Goal: Information Seeking & Learning: Learn about a topic

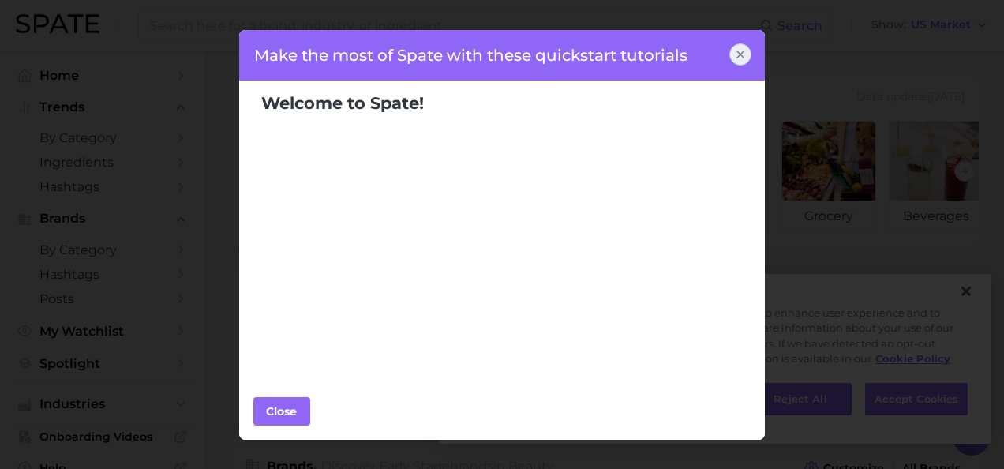
click at [90, 283] on div "Make the most of Spate with these quickstart tutorials Welcome to Spate! Popula…" at bounding box center [502, 234] width 1004 height 469
click at [744, 48] on icon at bounding box center [740, 54] width 13 height 13
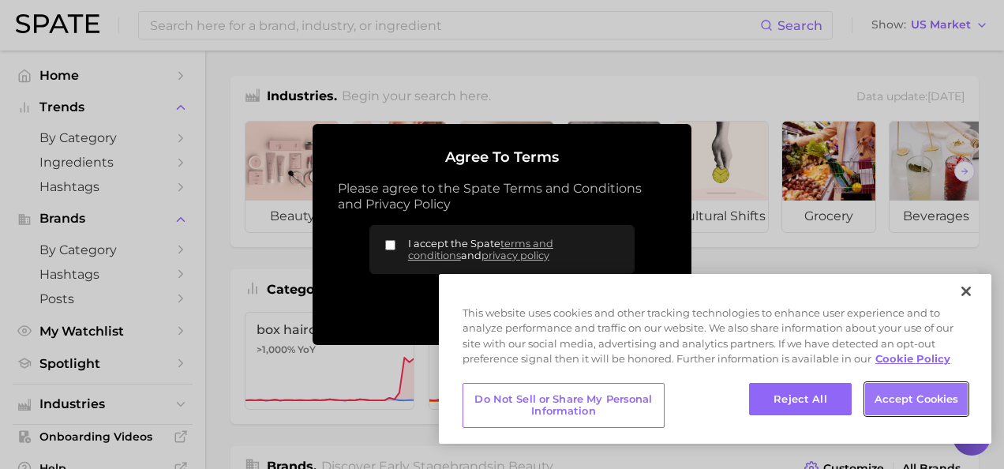
click at [919, 387] on button "Accept Cookies" at bounding box center [916, 399] width 103 height 33
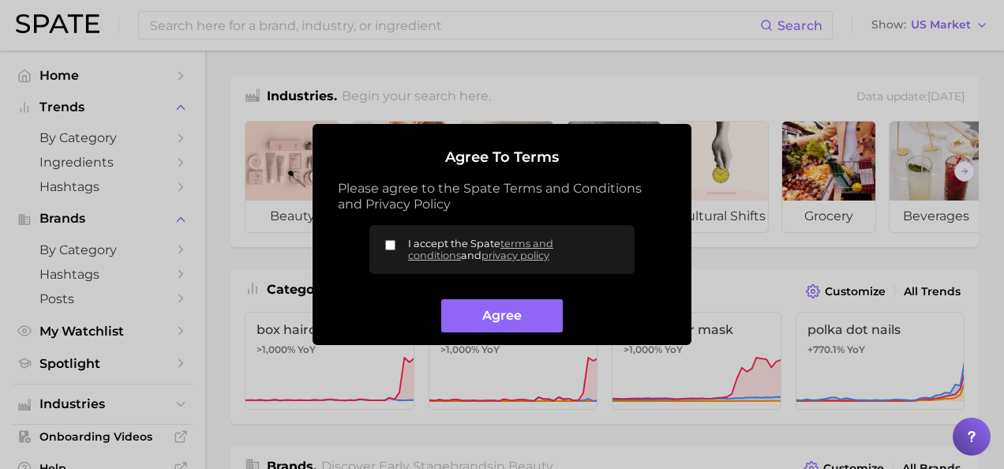
click at [393, 240] on input "I accept the Spate terms and conditions and privacy policy" at bounding box center [390, 245] width 10 height 10
checkbox input "true"
click at [448, 306] on button "Agree" at bounding box center [501, 316] width 121 height 34
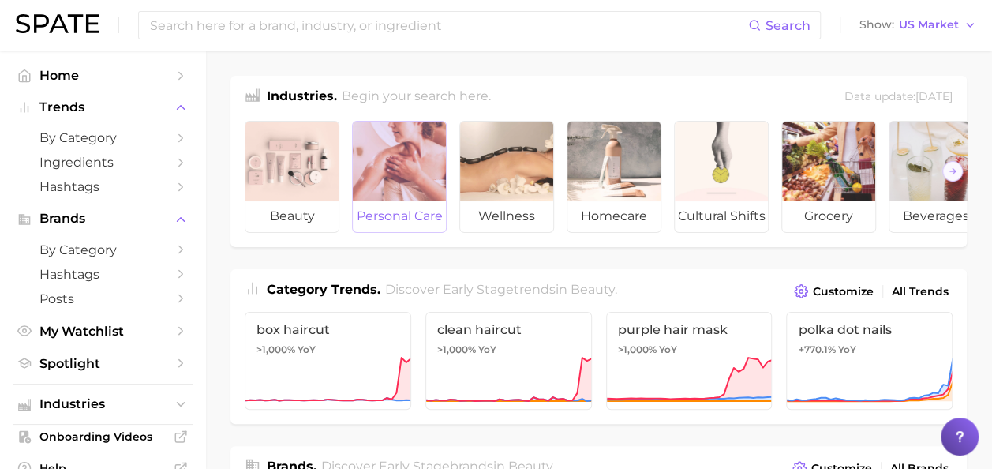
click at [406, 204] on span "personal care" at bounding box center [399, 217] width 93 height 32
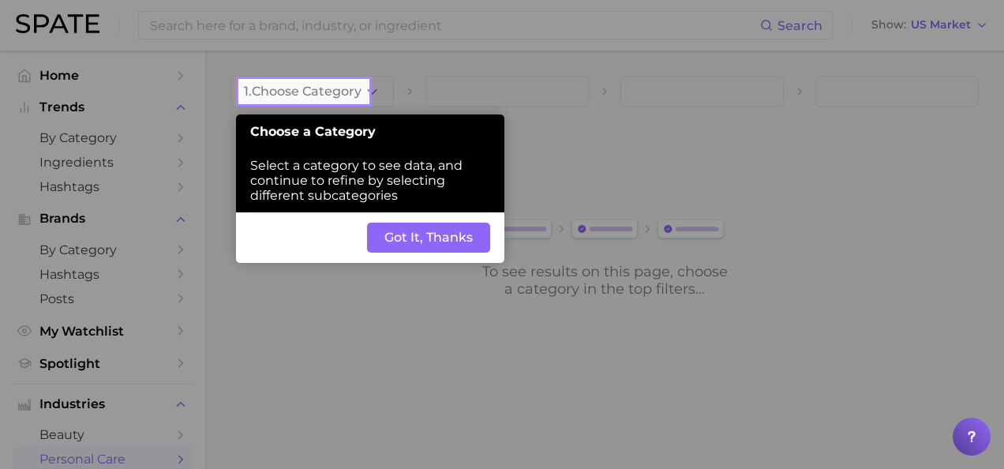
click at [434, 238] on button "Got It, Thanks" at bounding box center [428, 238] width 123 height 30
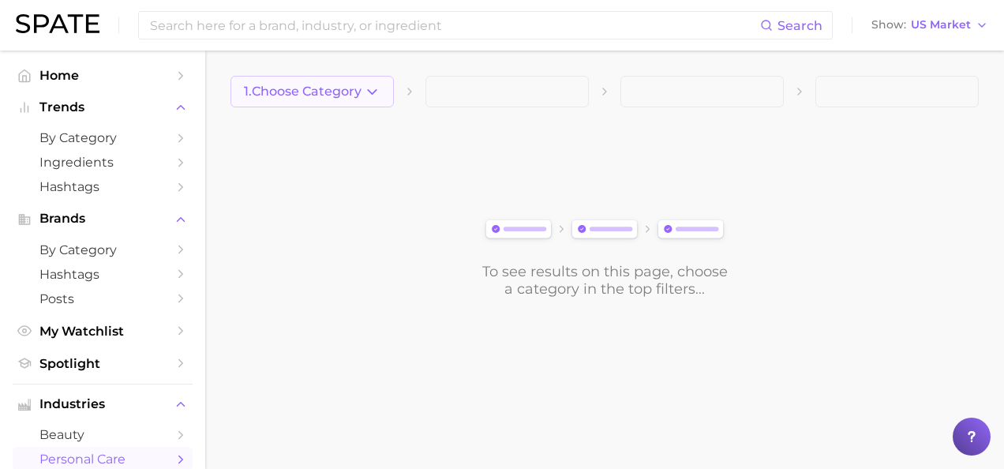
click at [382, 82] on button "1. Choose Category" at bounding box center [312, 92] width 163 height 32
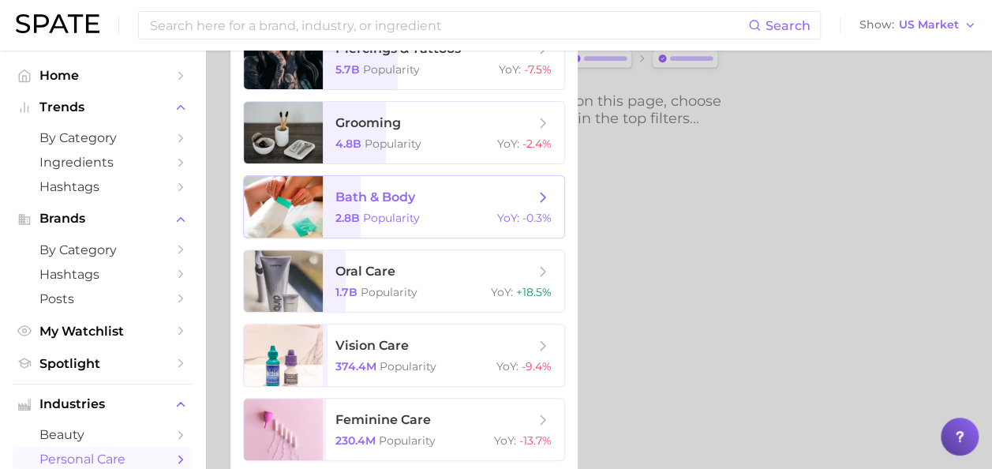
scroll to position [172, 0]
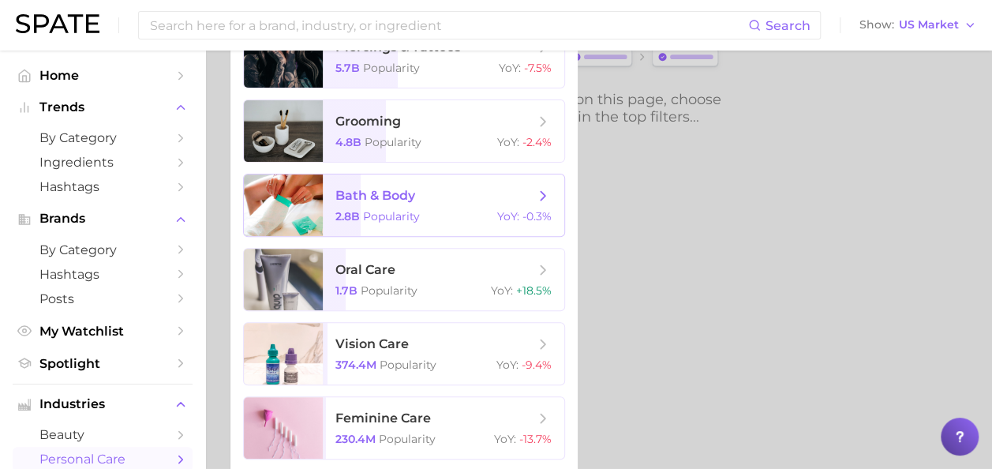
click at [541, 182] on span "bath & body 2.8b Popularity YoY : -0.3%" at bounding box center [444, 205] width 242 height 62
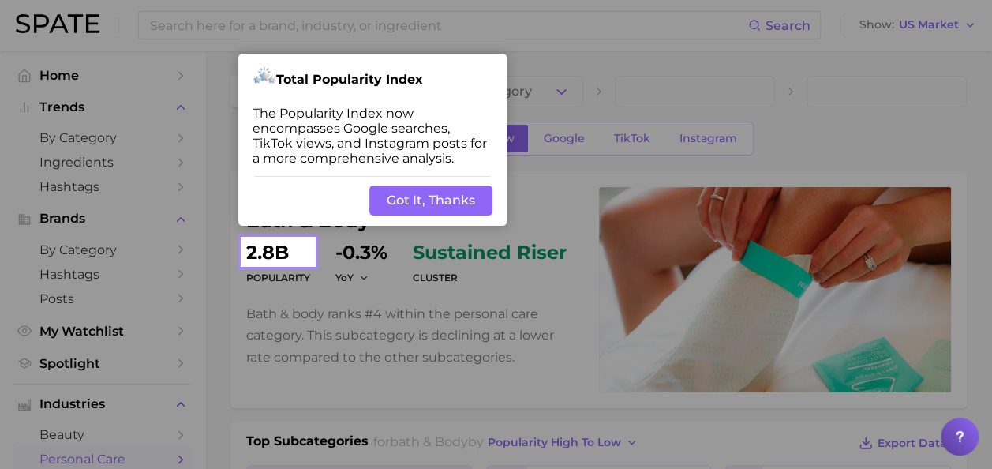
click at [469, 201] on button "Got It, Thanks" at bounding box center [431, 201] width 123 height 30
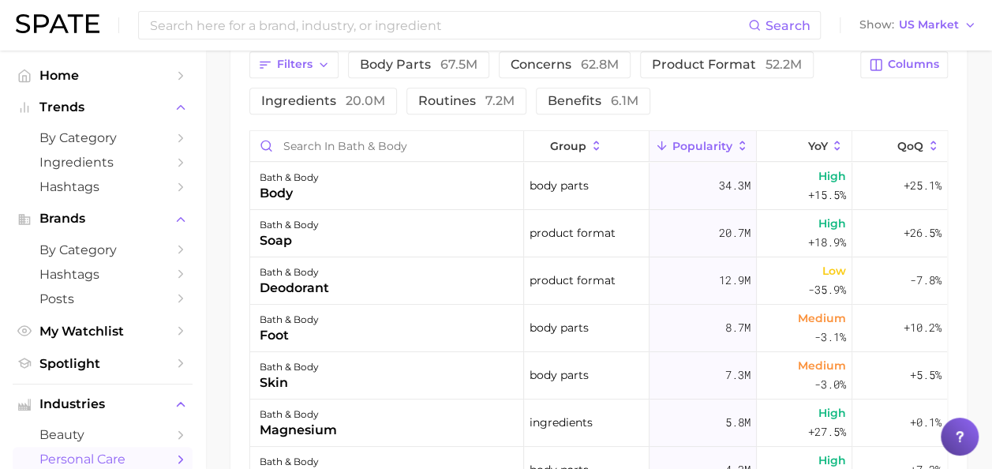
scroll to position [733, 0]
click at [831, 144] on icon at bounding box center [838, 145] width 14 height 14
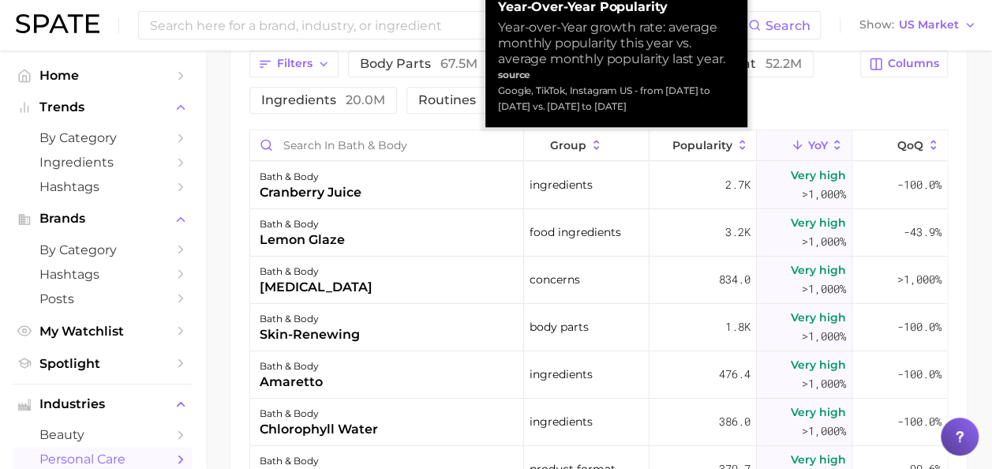
click at [831, 144] on icon at bounding box center [838, 145] width 14 height 14
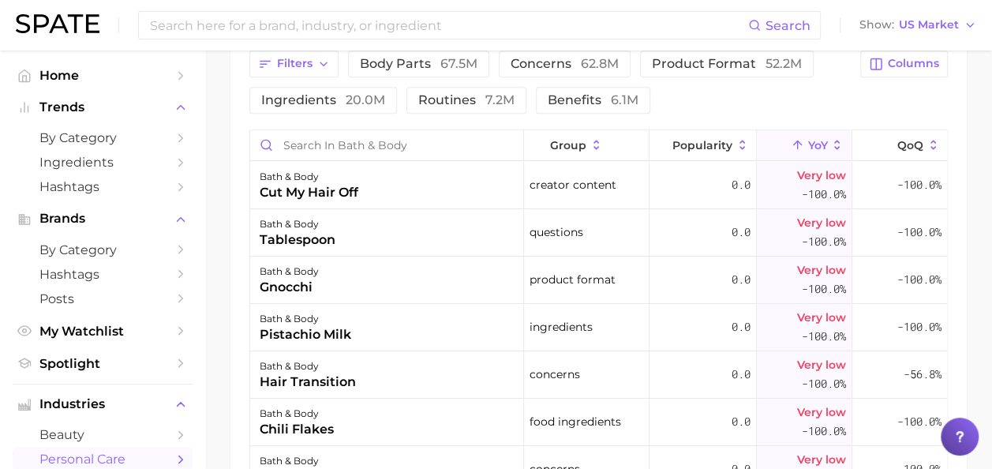
click at [812, 141] on span "YoY" at bounding box center [818, 145] width 20 height 13
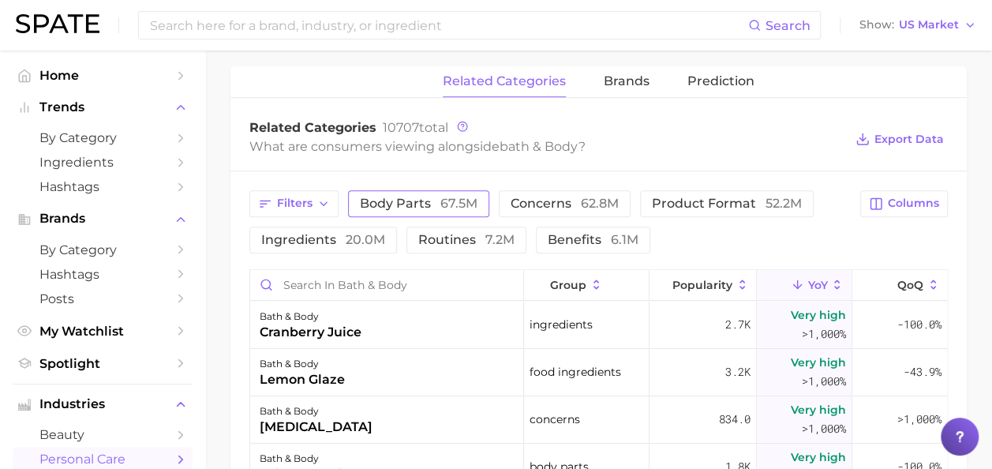
scroll to position [594, 0]
click at [350, 227] on button "ingredients 20.0m" at bounding box center [324, 239] width 148 height 27
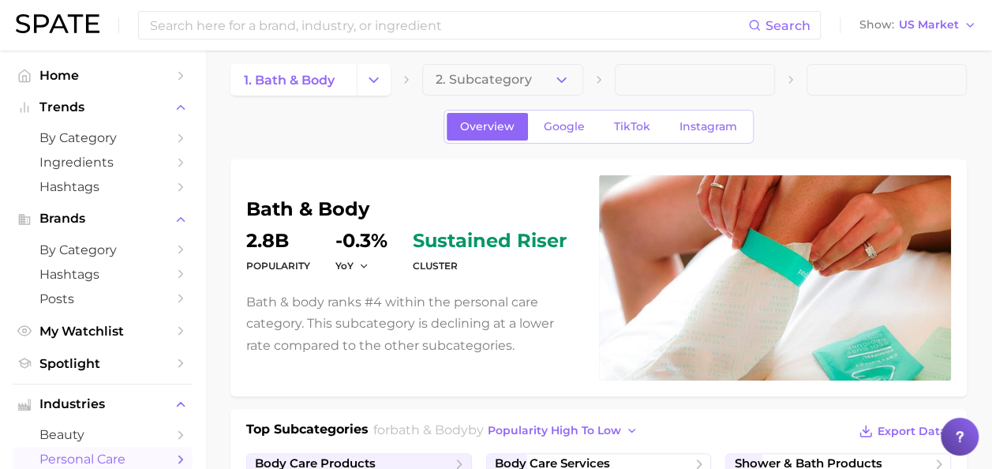
scroll to position [0, 0]
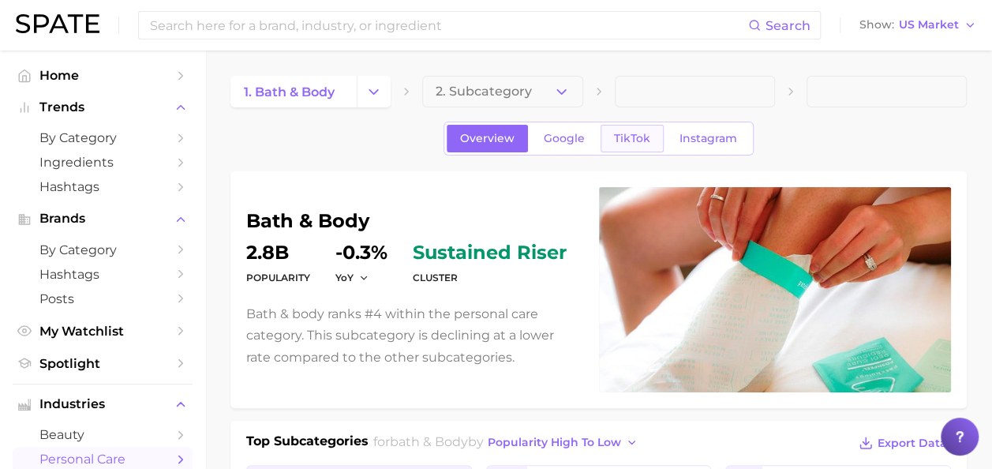
click at [628, 134] on span "TikTok" at bounding box center [632, 138] width 36 height 13
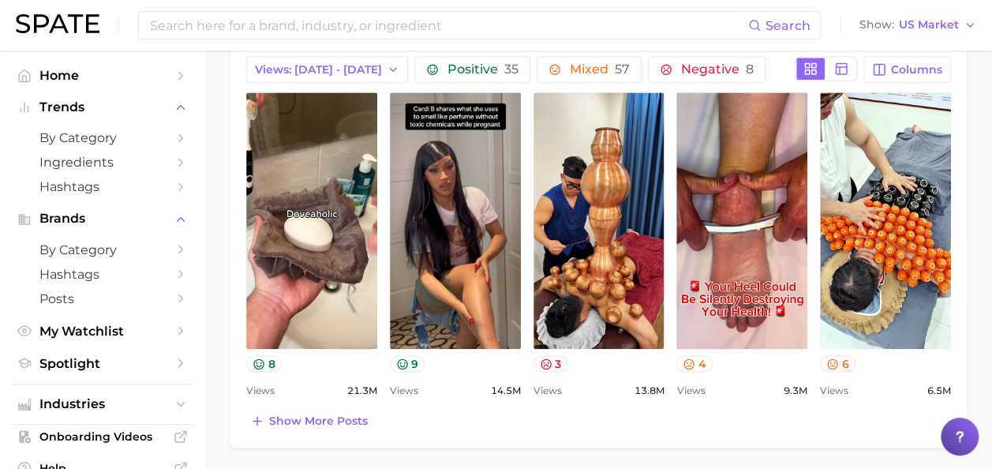
scroll to position [762, 0]
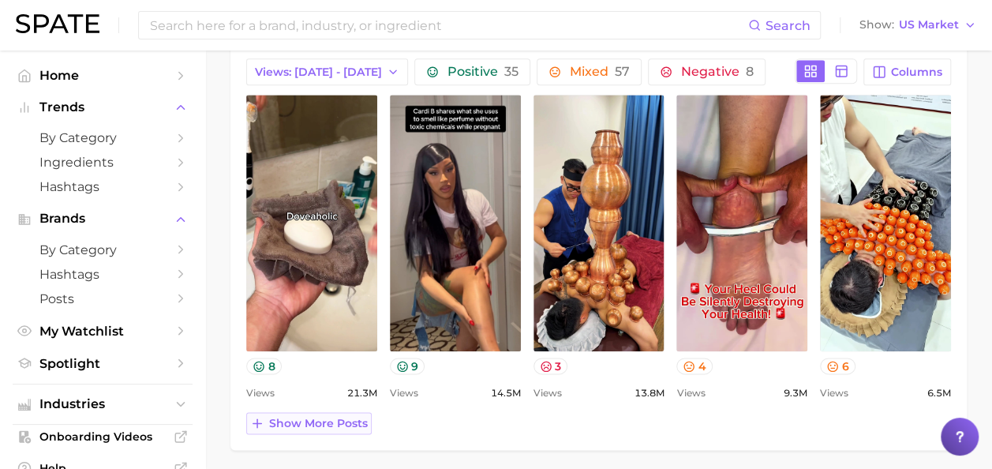
click at [325, 417] on span "Show more posts" at bounding box center [318, 423] width 99 height 13
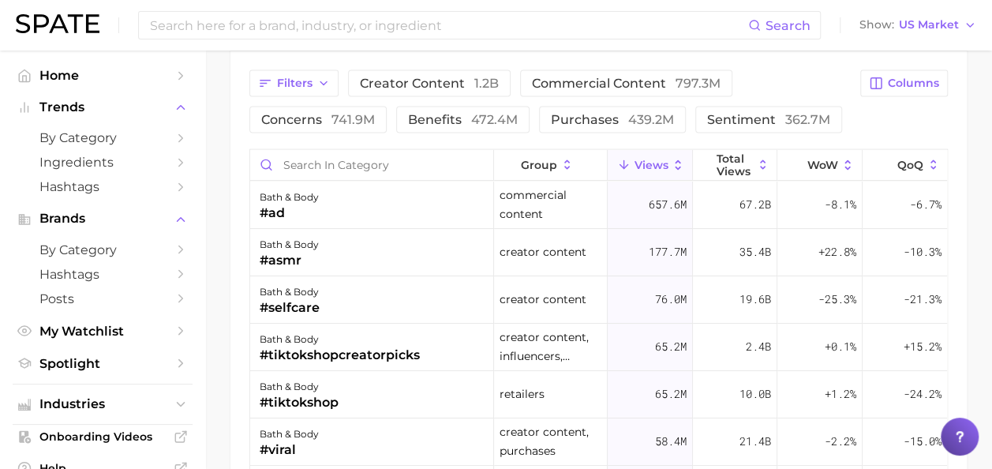
scroll to position [1623, 0]
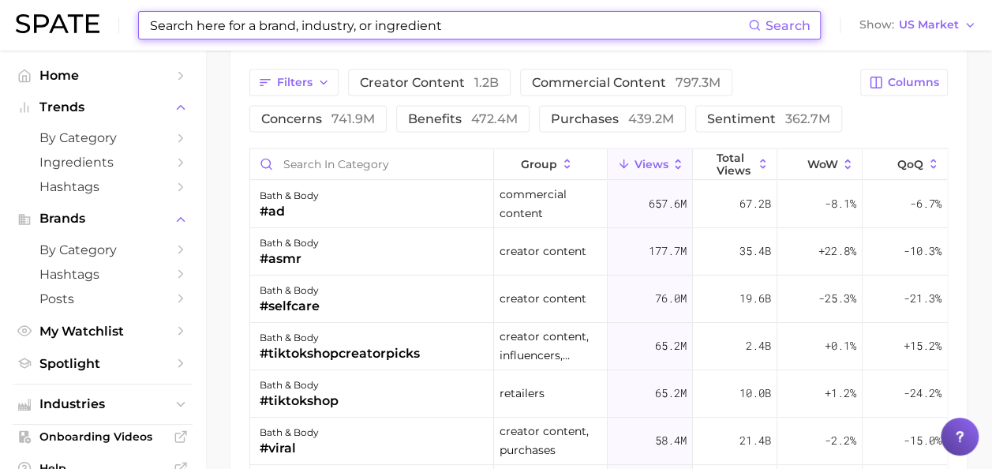
click at [351, 13] on input at bounding box center [448, 25] width 600 height 27
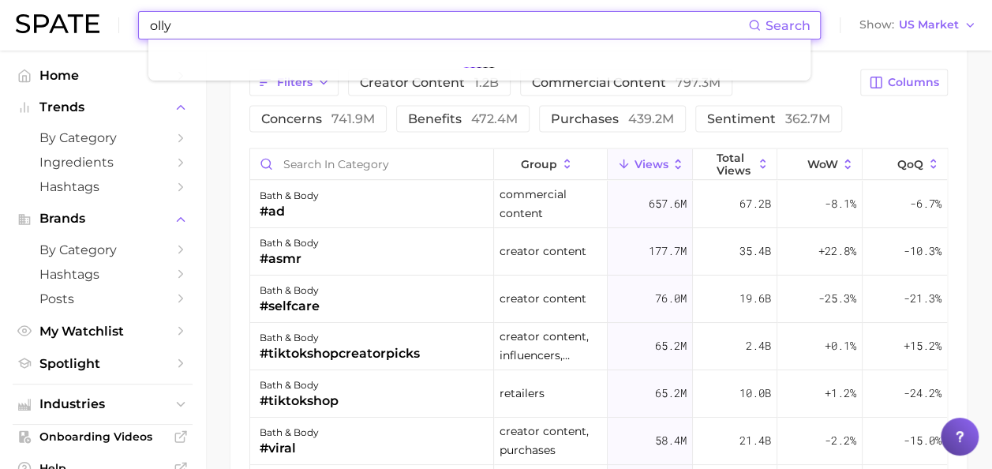
type input "olly"
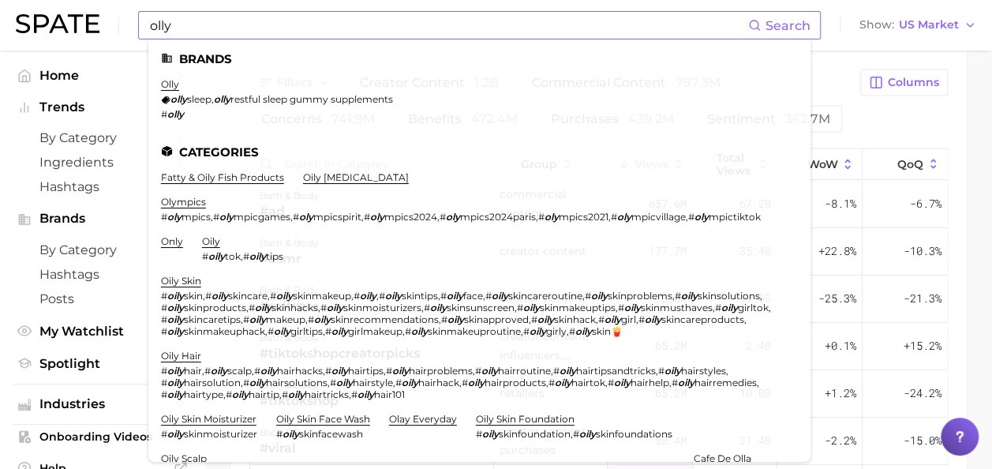
click at [273, 109] on div "# olly" at bounding box center [277, 114] width 232 height 12
click at [165, 85] on link "olly" at bounding box center [170, 84] width 18 height 12
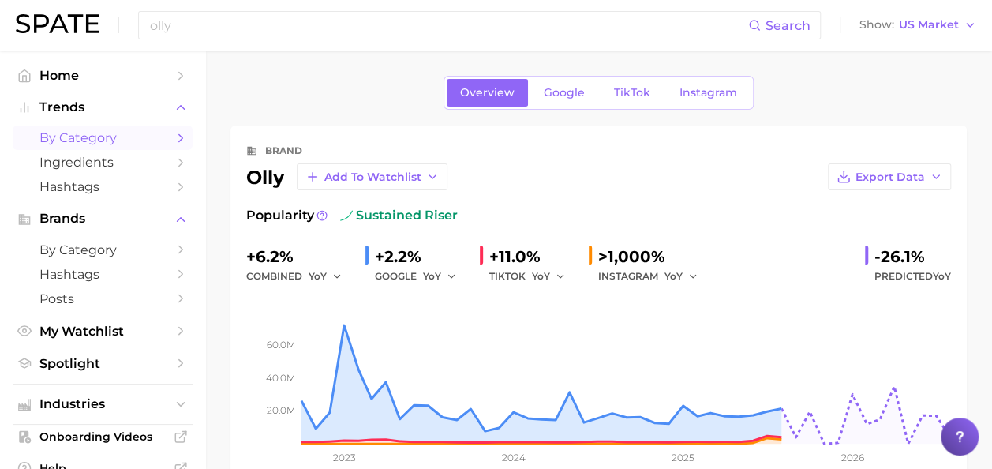
click at [179, 138] on polyline "Sidebar" at bounding box center [181, 137] width 4 height 7
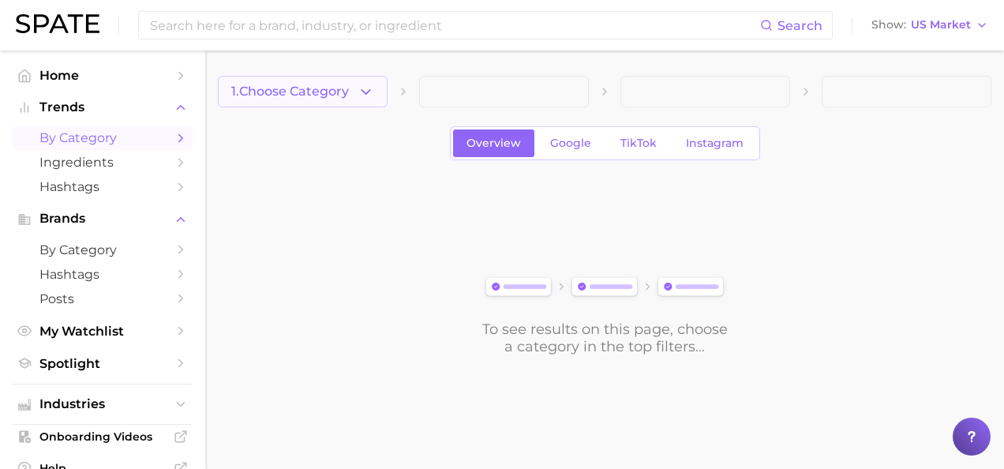
click at [368, 90] on polyline "button" at bounding box center [366, 91] width 9 height 4
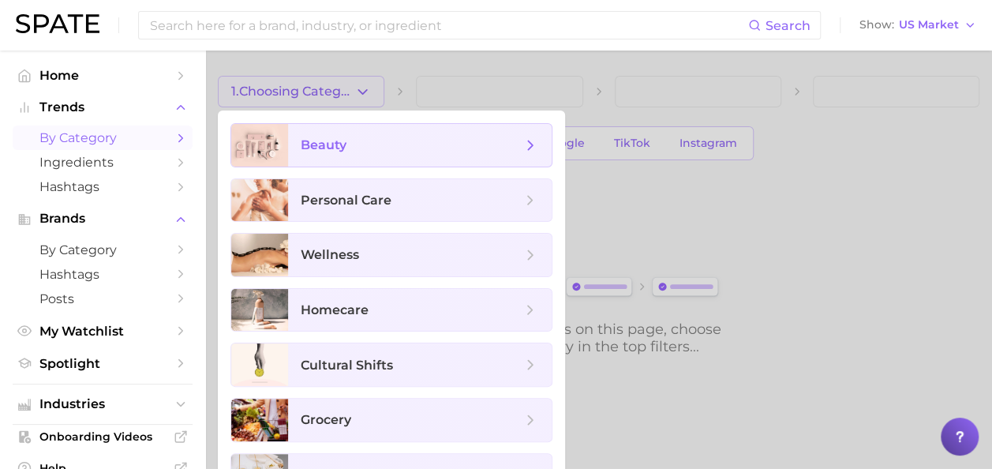
click at [538, 142] on icon at bounding box center [530, 145] width 17 height 17
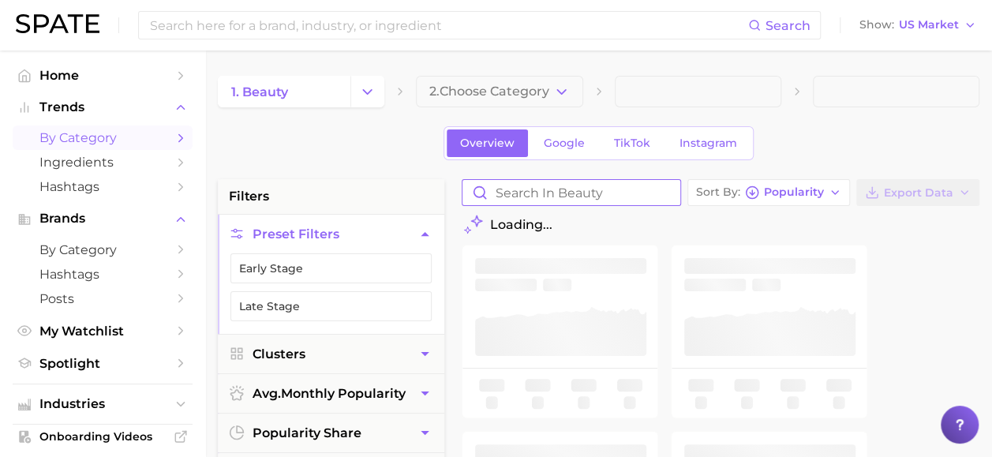
click at [550, 193] on input "Search in beauty" at bounding box center [572, 192] width 218 height 25
type input "science"
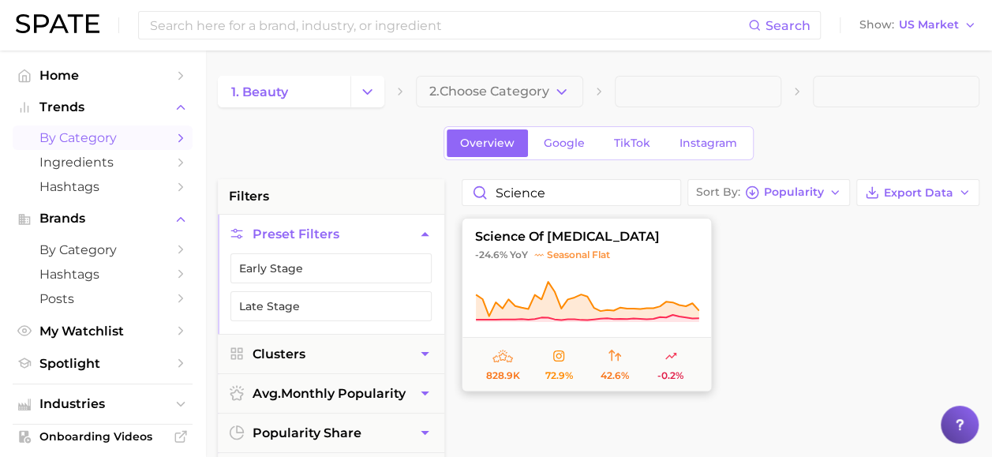
click at [646, 243] on button "science of [MEDICAL_DATA] -24.6% YoY seasonal flat 828.9k 72.9% 42.6% -0.2%" at bounding box center [587, 305] width 250 height 174
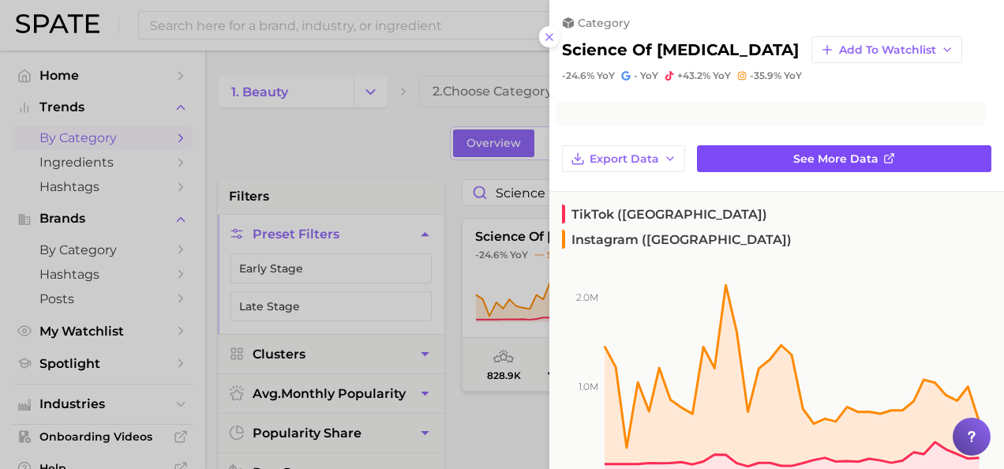
click at [794, 152] on span "See more data" at bounding box center [836, 158] width 85 height 13
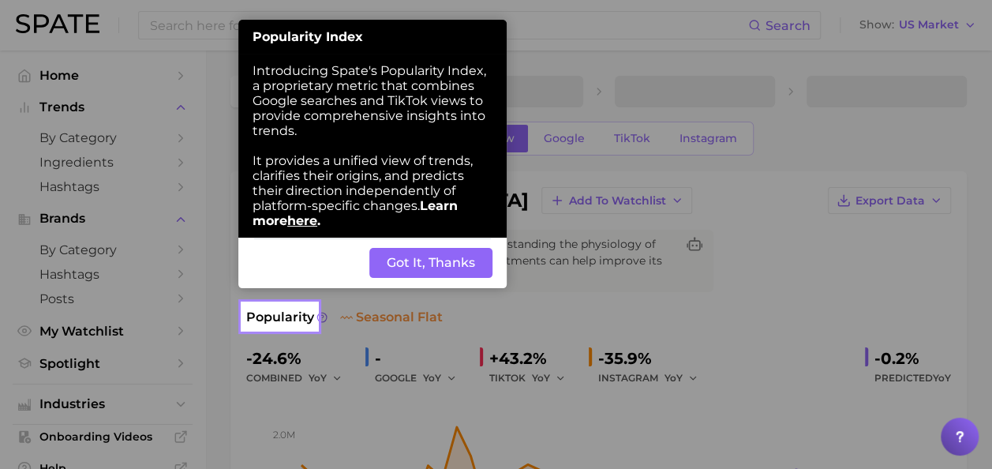
click at [417, 268] on button "Got It, Thanks" at bounding box center [431, 263] width 123 height 30
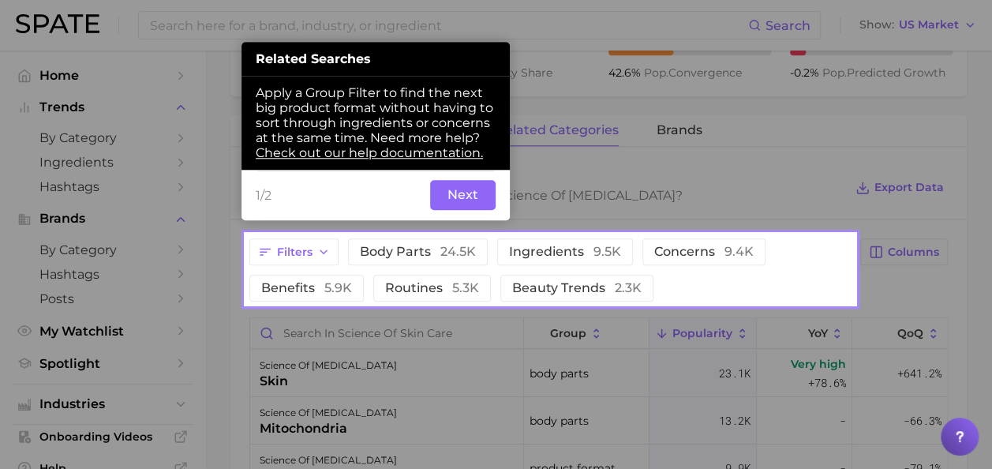
scroll to position [687, 0]
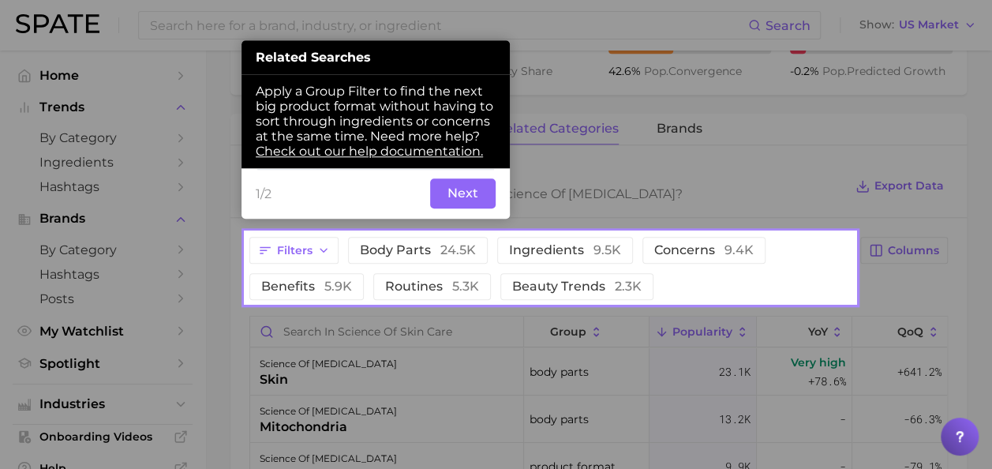
click at [474, 182] on button "Next" at bounding box center [463, 193] width 66 height 30
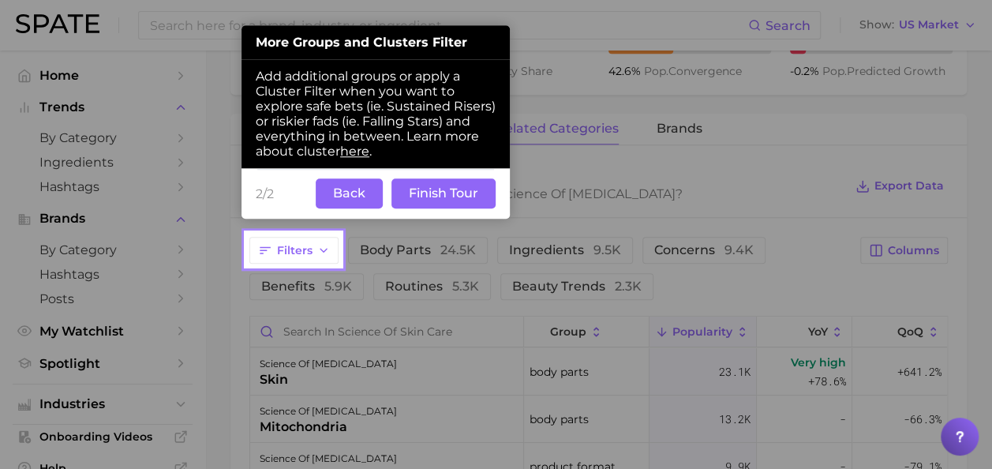
click at [443, 180] on button "Finish Tour" at bounding box center [444, 193] width 104 height 30
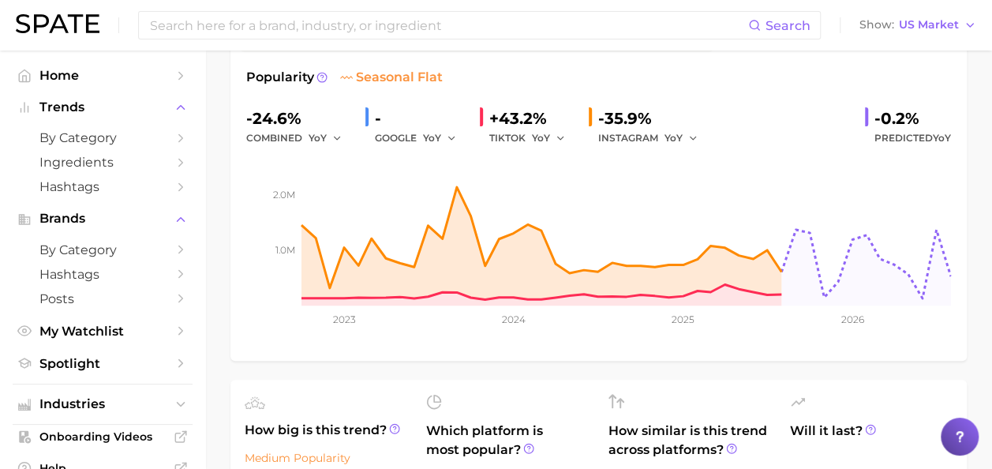
scroll to position [0, 0]
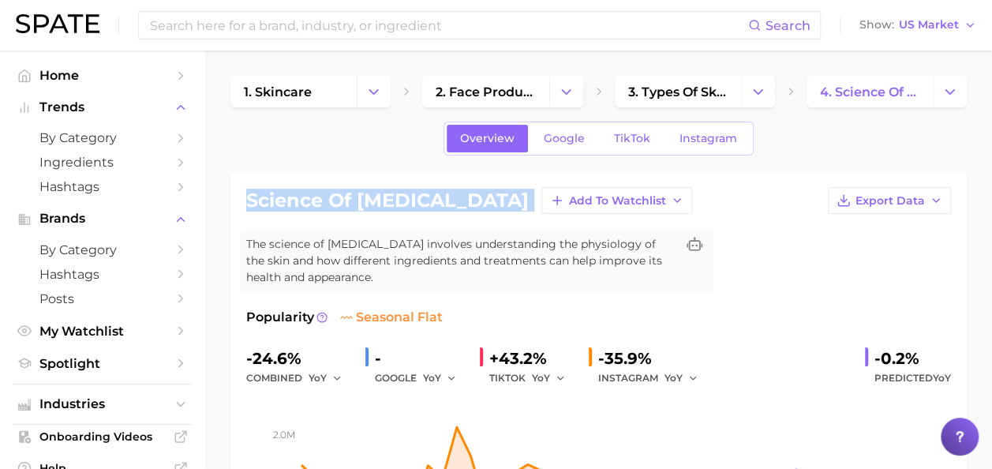
drag, startPoint x: 635, startPoint y: 118, endPoint x: 717, endPoint y: 158, distance: 91.1
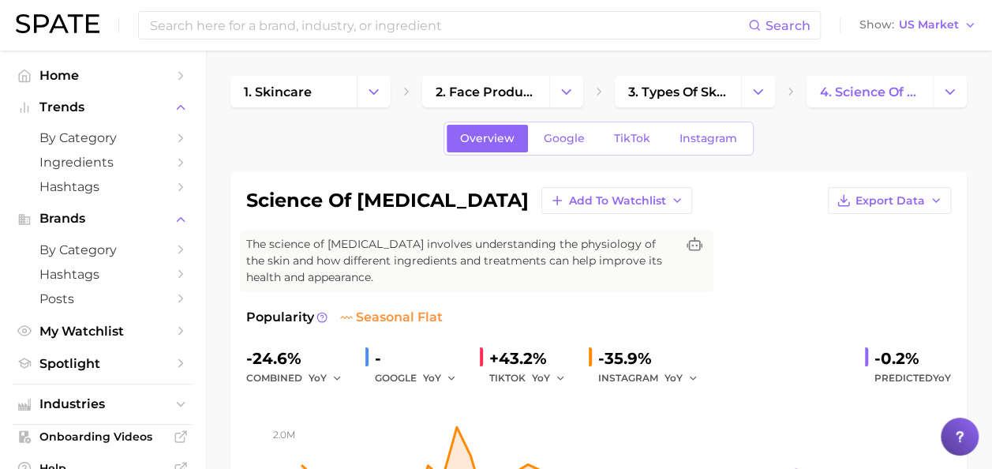
click at [662, 147] on div "Overview Google TikTok Instagram" at bounding box center [599, 139] width 310 height 34
click at [628, 137] on span "TikTok" at bounding box center [632, 138] width 36 height 13
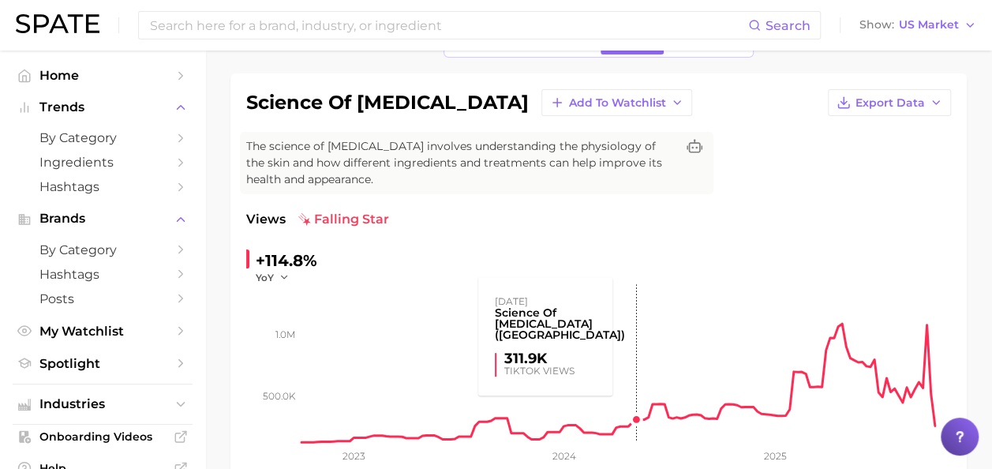
scroll to position [82, 0]
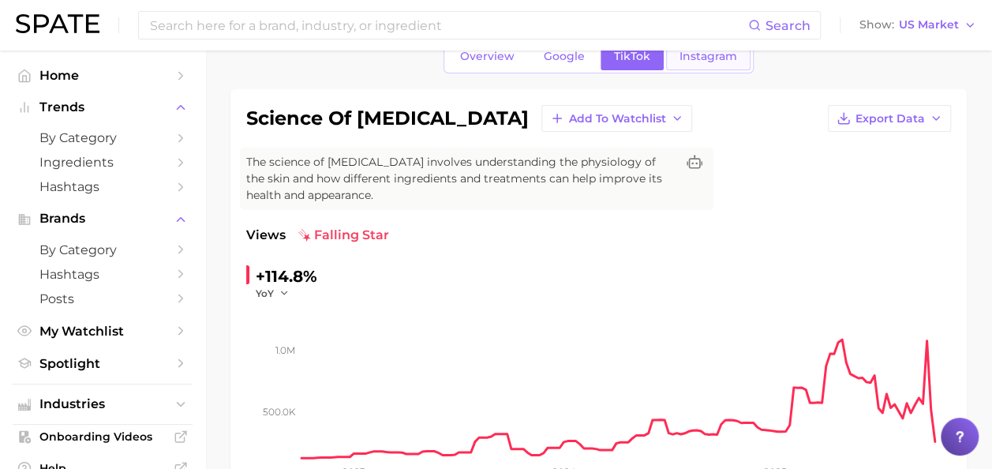
click at [709, 60] on span "Instagram" at bounding box center [709, 56] width 58 height 13
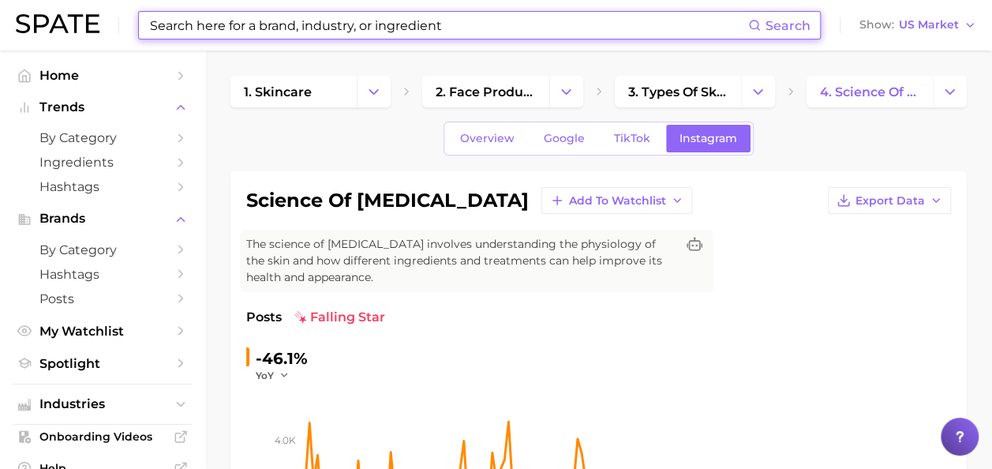
click at [306, 30] on input at bounding box center [448, 25] width 600 height 27
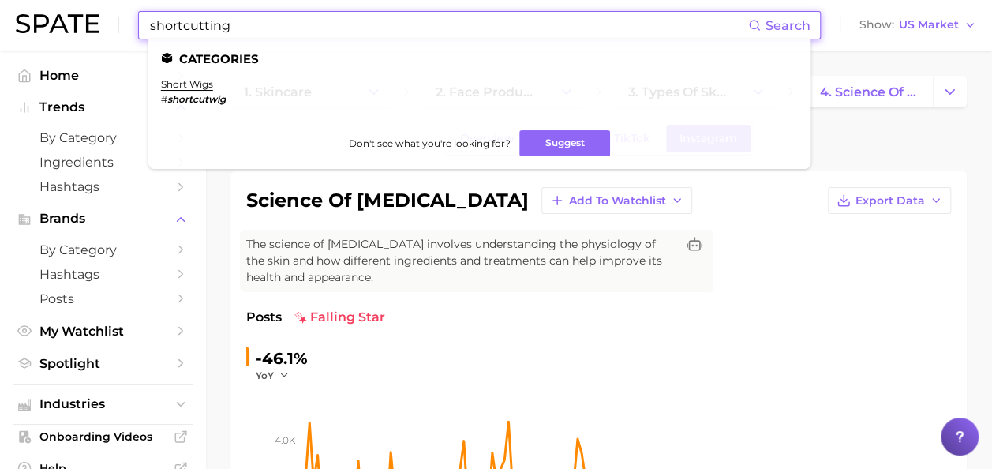
type input "shortcutting"
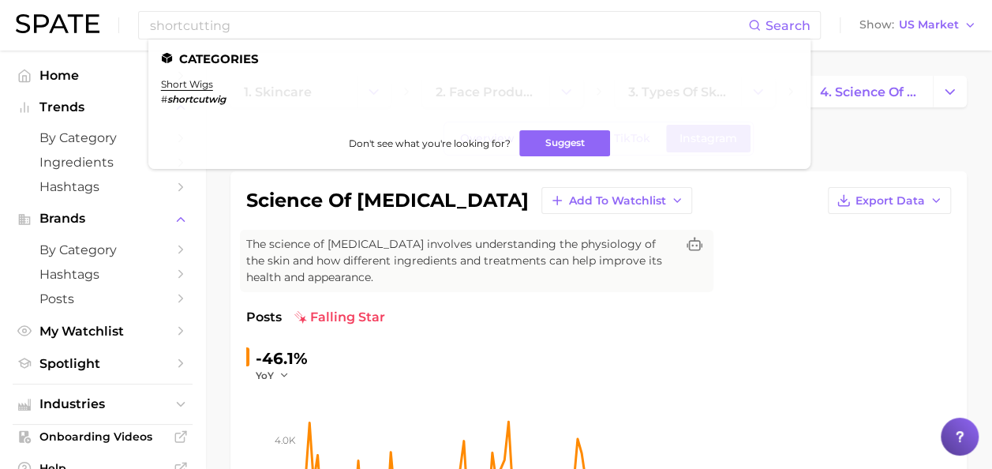
click at [736, 324] on div "Posts falling star" at bounding box center [598, 317] width 705 height 19
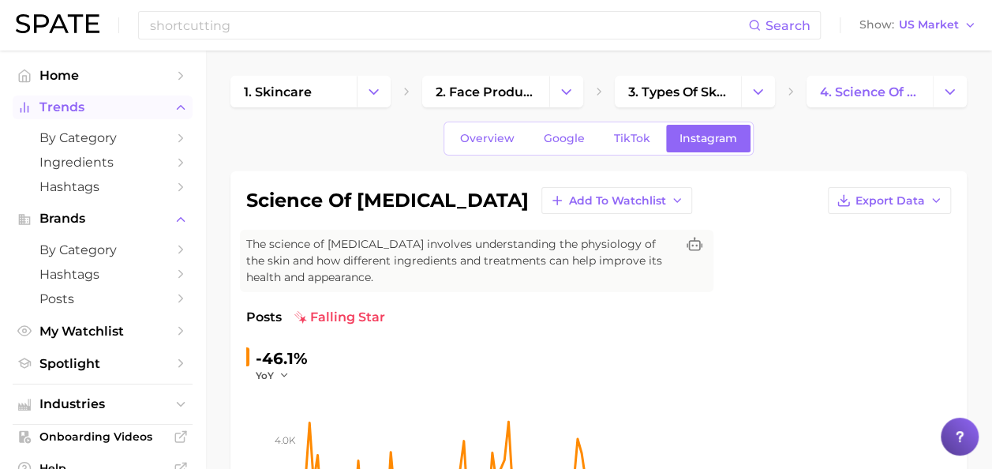
click at [137, 115] on button "Trends" at bounding box center [103, 108] width 180 height 24
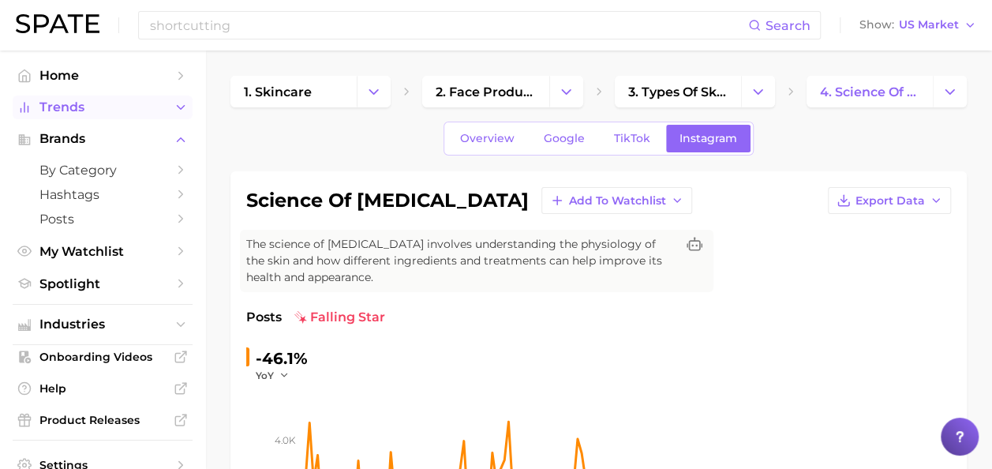
click at [137, 115] on button "Trends" at bounding box center [103, 108] width 180 height 24
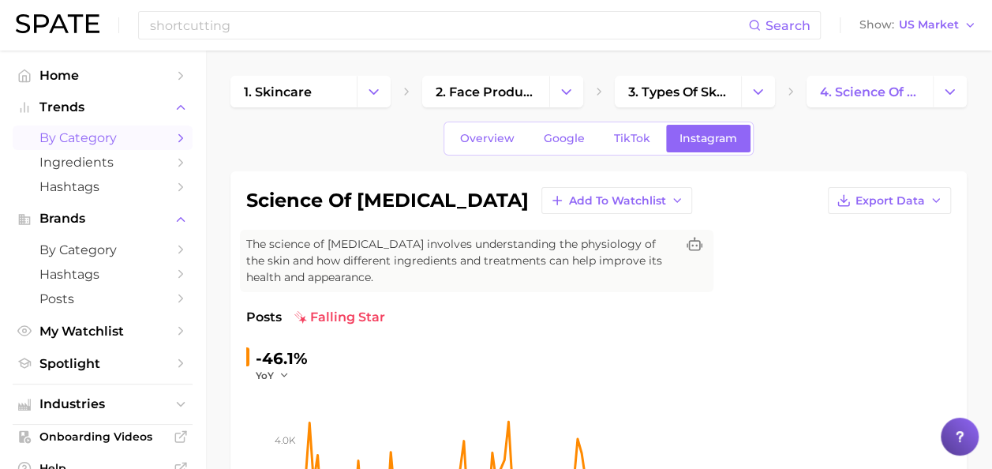
click at [174, 137] on icon "Sidebar" at bounding box center [181, 138] width 14 height 14
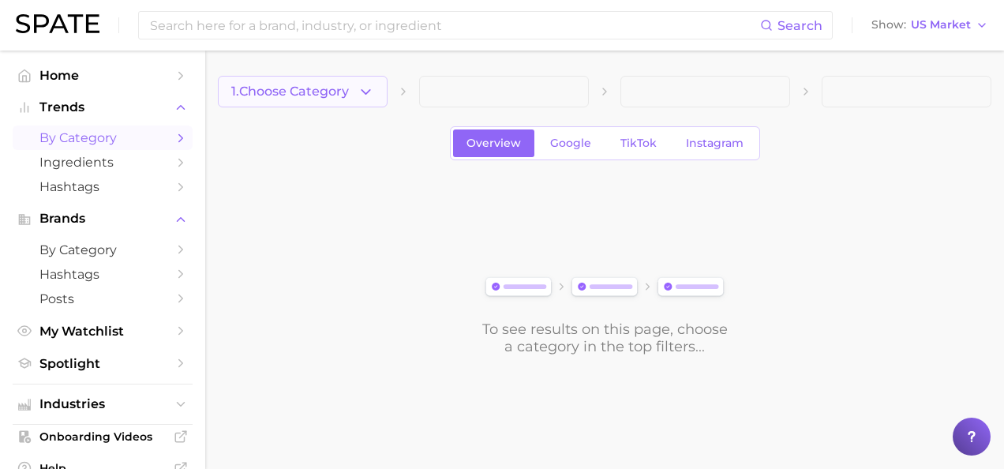
click at [370, 88] on icon "button" at bounding box center [366, 92] width 17 height 17
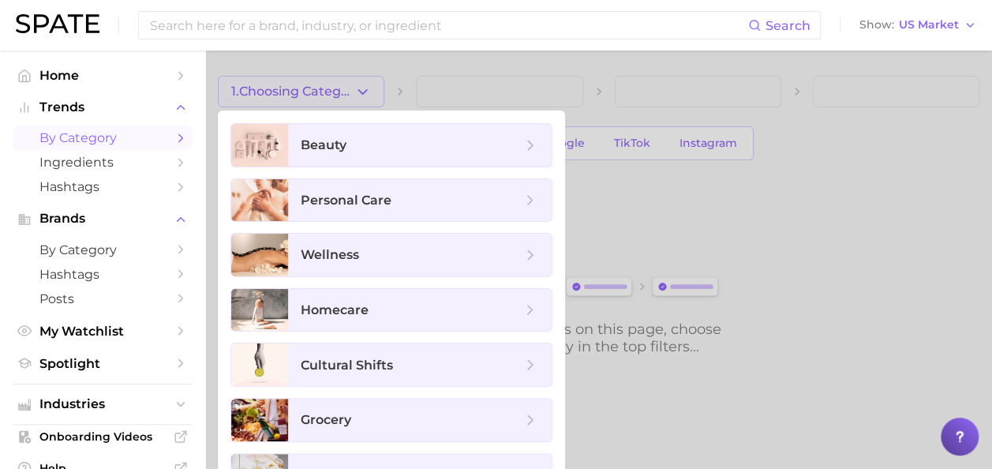
click at [494, 97] on div at bounding box center [496, 234] width 992 height 469
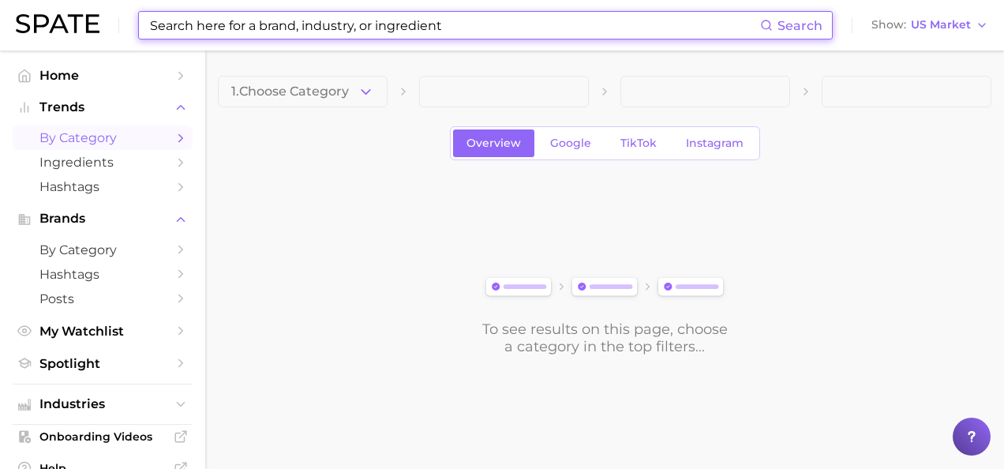
click at [297, 13] on input at bounding box center [454, 25] width 612 height 27
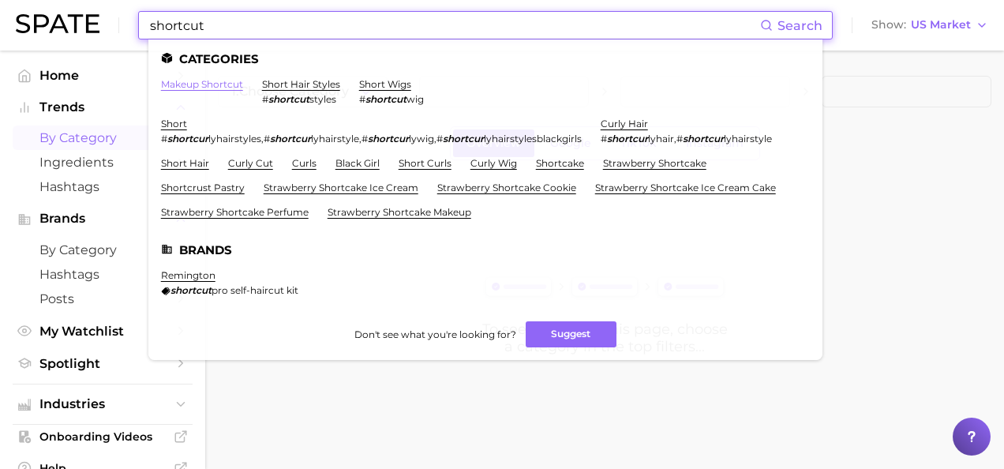
type input "shortcut"
click at [225, 85] on link "makeup shortcut" at bounding box center [202, 84] width 82 height 12
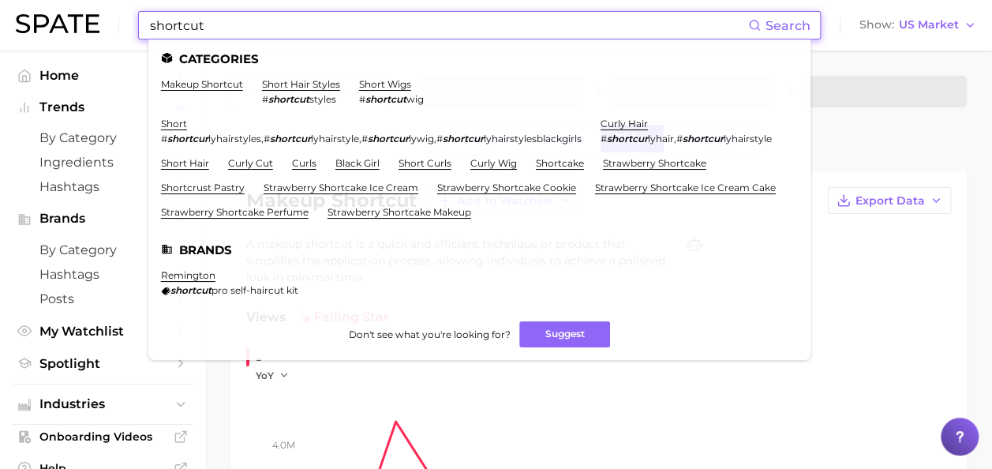
click at [219, 24] on input "shortcut" at bounding box center [448, 25] width 600 height 27
